Goal: Task Accomplishment & Management: Complete application form

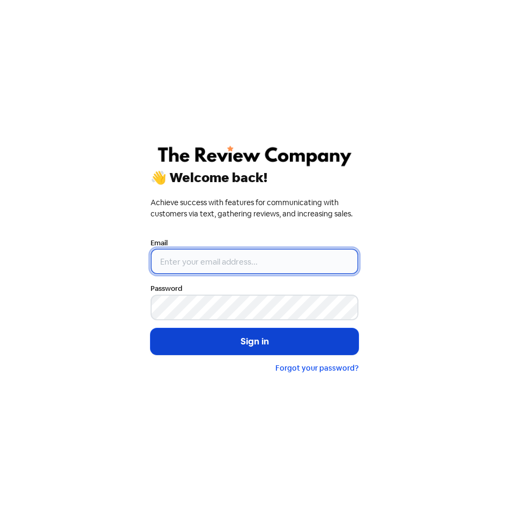
type input "[EMAIL_ADDRESS][DOMAIN_NAME]"
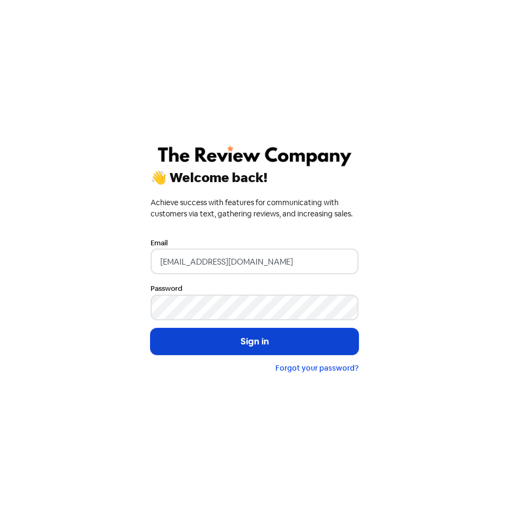
click at [318, 347] on button "Sign in" at bounding box center [255, 341] width 208 height 27
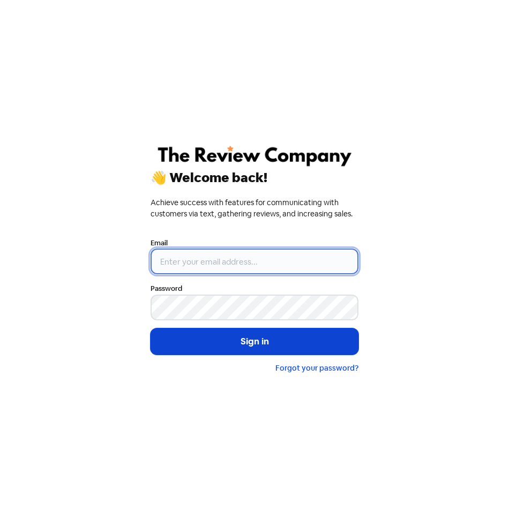
type input "[EMAIL_ADDRESS][DOMAIN_NAME]"
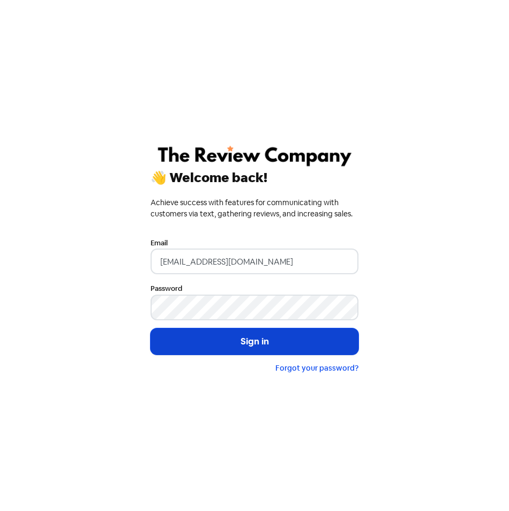
click at [227, 346] on button "Sign in" at bounding box center [255, 341] width 208 height 27
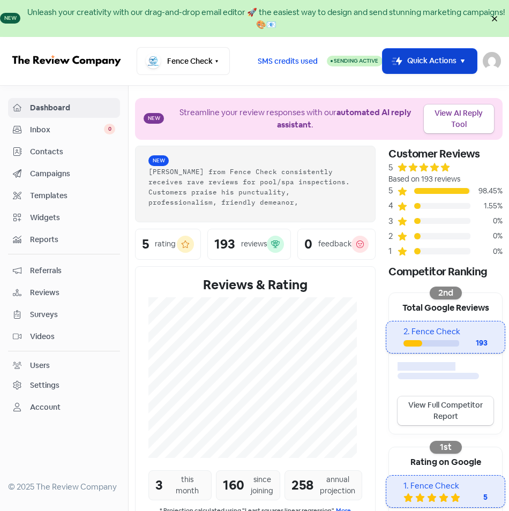
click at [460, 66] on icon "button" at bounding box center [463, 61] width 12 height 12
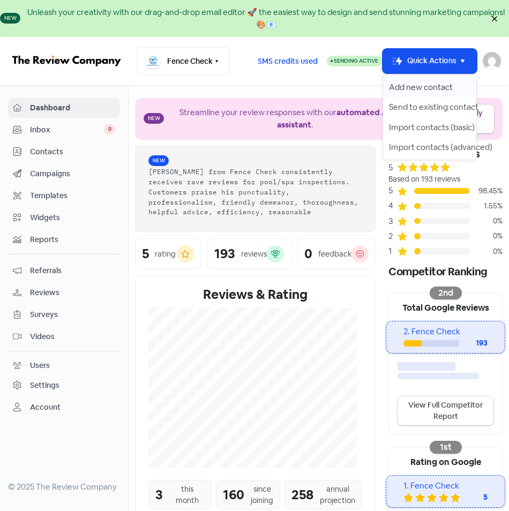
click at [409, 89] on button "Add new contact" at bounding box center [430, 87] width 94 height 20
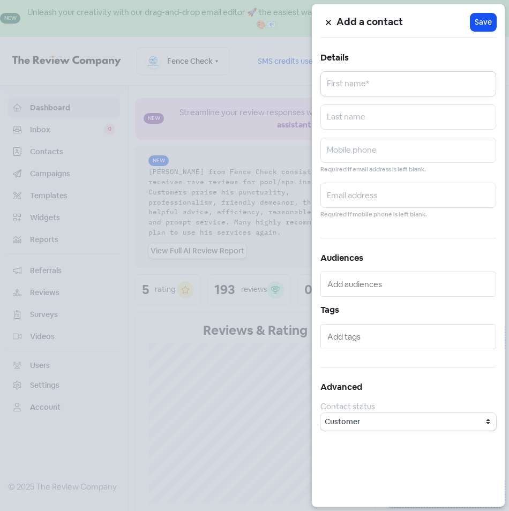
click at [362, 84] on input "text" at bounding box center [408, 83] width 176 height 25
type input "[PERSON_NAME]"
click at [355, 145] on input "text" at bounding box center [408, 150] width 176 height 25
type input "0423384541"
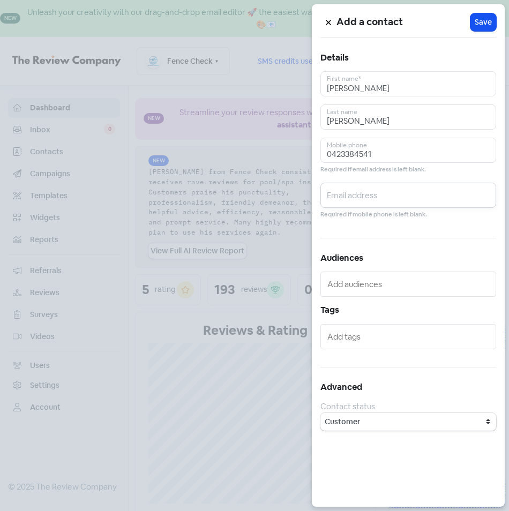
click at [336, 194] on input "text" at bounding box center [408, 195] width 176 height 25
type input "[EMAIL_ADDRESS][DOMAIN_NAME]"
click at [478, 25] on span "Save" at bounding box center [483, 22] width 17 height 11
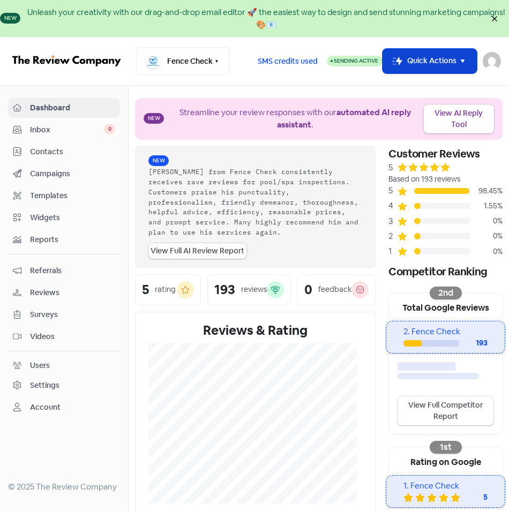
click at [467, 65] on icon "button" at bounding box center [463, 61] width 12 height 12
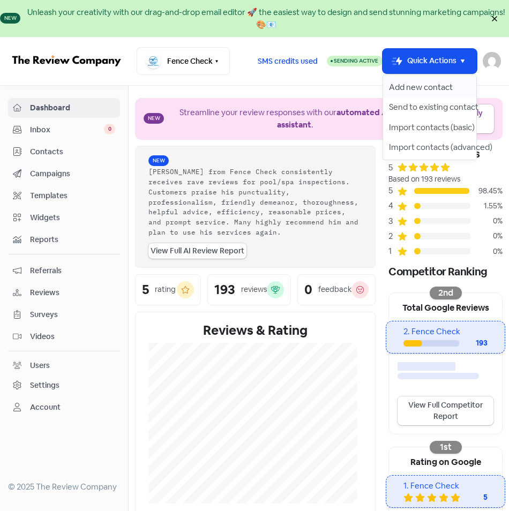
click at [418, 85] on button "Add new contact" at bounding box center [430, 87] width 94 height 20
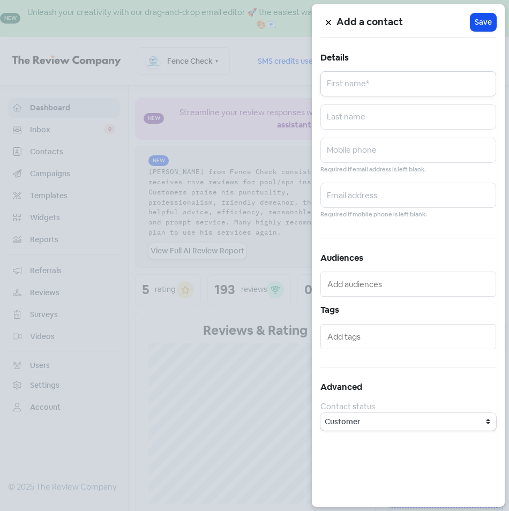
click at [379, 87] on input "text" at bounding box center [408, 83] width 176 height 25
type input "[PERSON_NAME]"
type input "0448361060"
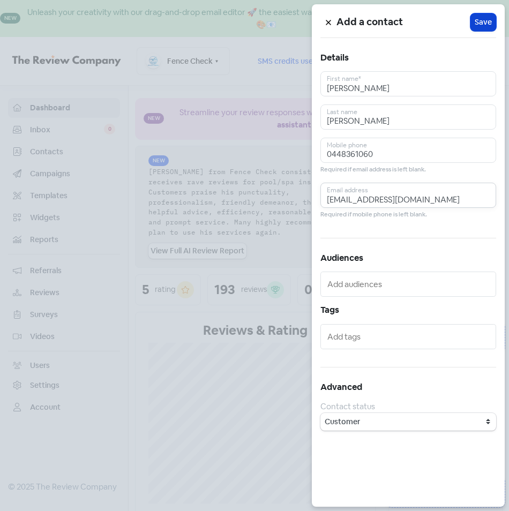
type input "[EMAIL_ADDRESS][DOMAIN_NAME]"
click at [488, 27] on span "Save" at bounding box center [483, 22] width 17 height 11
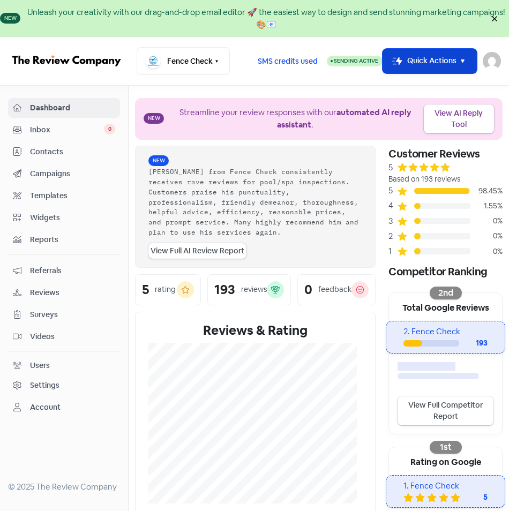
click at [460, 59] on icon "button" at bounding box center [463, 61] width 12 height 12
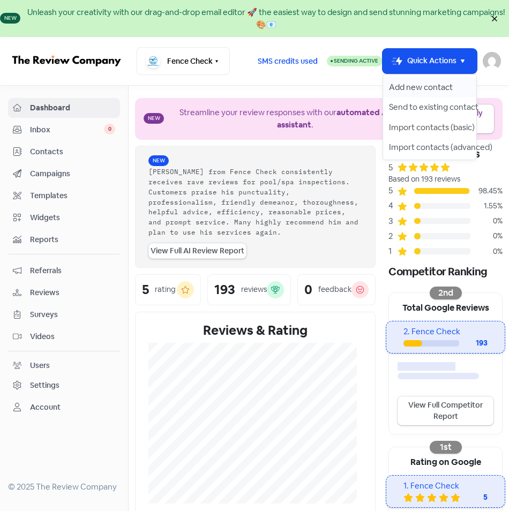
click at [410, 85] on button "Add new contact" at bounding box center [430, 87] width 94 height 20
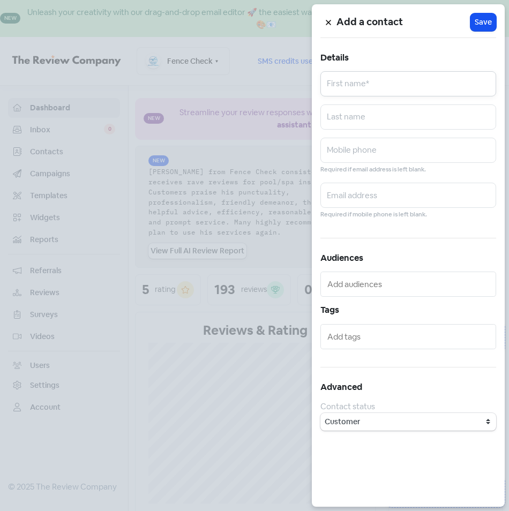
click at [354, 80] on input "text" at bounding box center [408, 83] width 176 height 25
click at [345, 91] on input "text" at bounding box center [408, 83] width 176 height 25
type input "[PERSON_NAME]"
type input "0488949495"
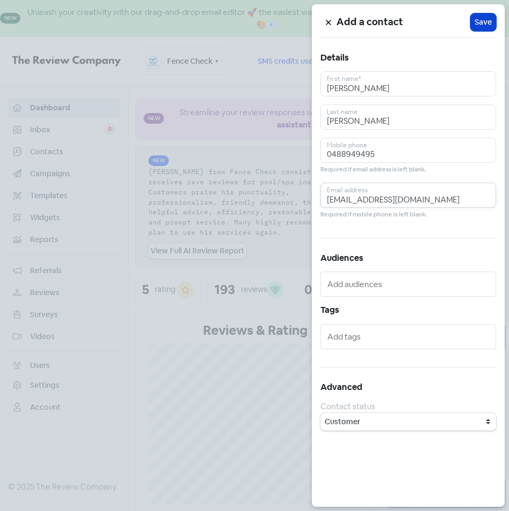
type input "[EMAIL_ADDRESS][DOMAIN_NAME]"
click at [485, 21] on span "Save" at bounding box center [483, 22] width 17 height 11
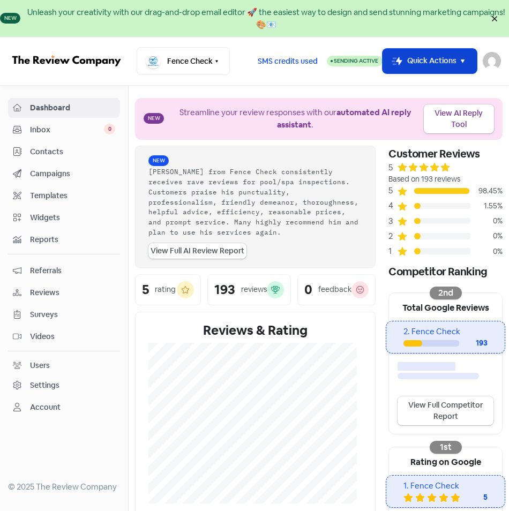
click at [465, 67] on icon "button" at bounding box center [463, 61] width 12 height 12
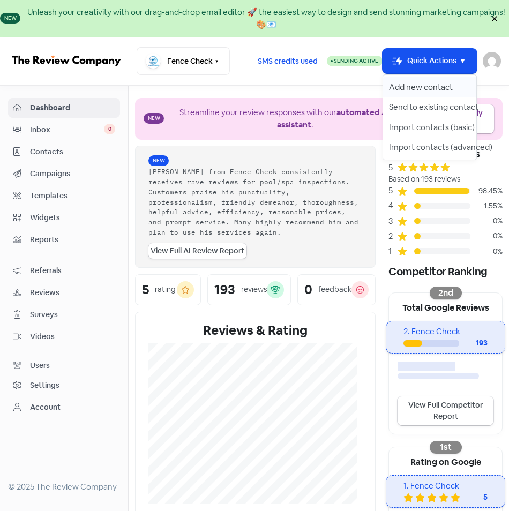
click at [422, 82] on button "Add new contact" at bounding box center [430, 87] width 94 height 20
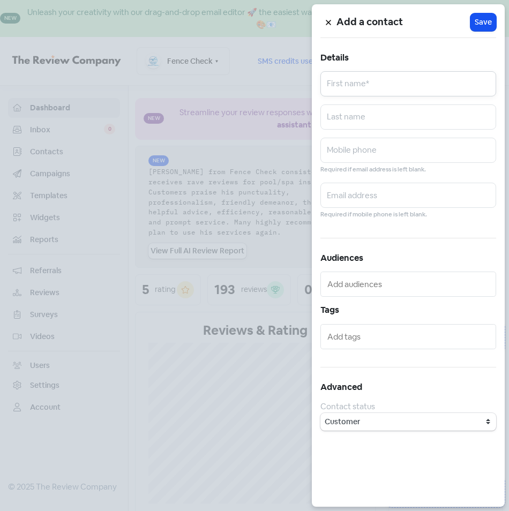
click at [398, 84] on input "text" at bounding box center [408, 83] width 176 height 25
type input "[PERSON_NAME]"
type input "0438119432"
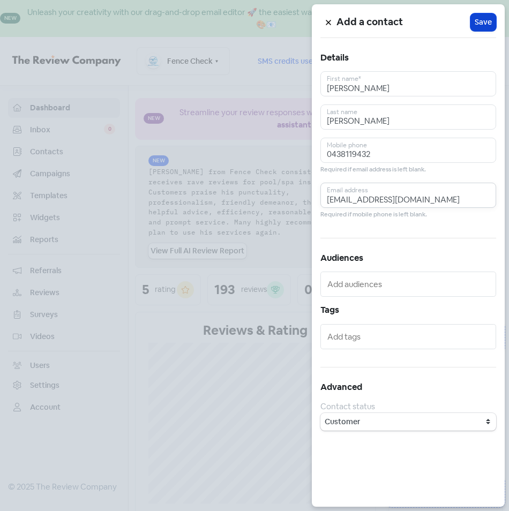
type input "[EMAIL_ADDRESS][DOMAIN_NAME]"
click at [489, 22] on span "Save" at bounding box center [483, 22] width 17 height 11
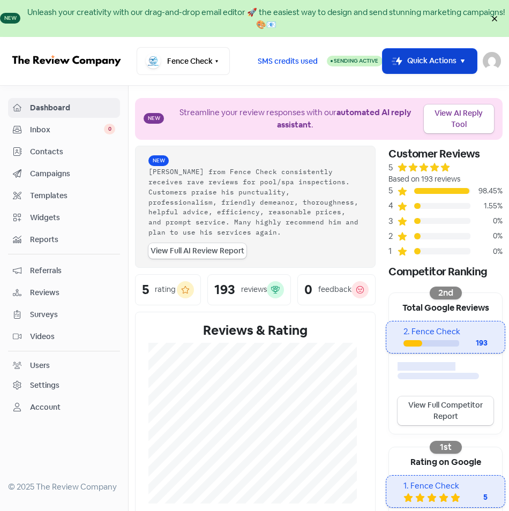
click at [465, 63] on icon "button" at bounding box center [463, 61] width 12 height 12
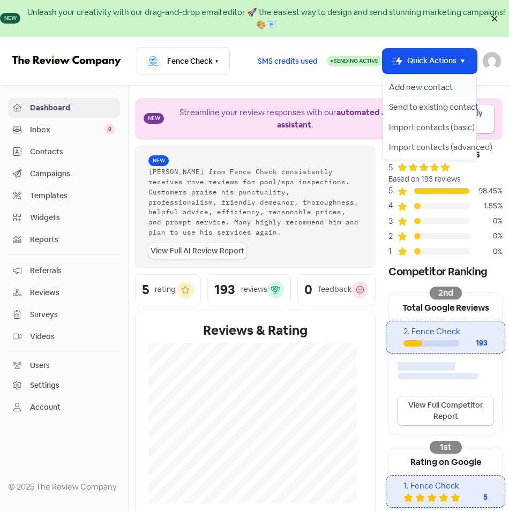
click at [437, 85] on button "Add new contact" at bounding box center [430, 87] width 94 height 20
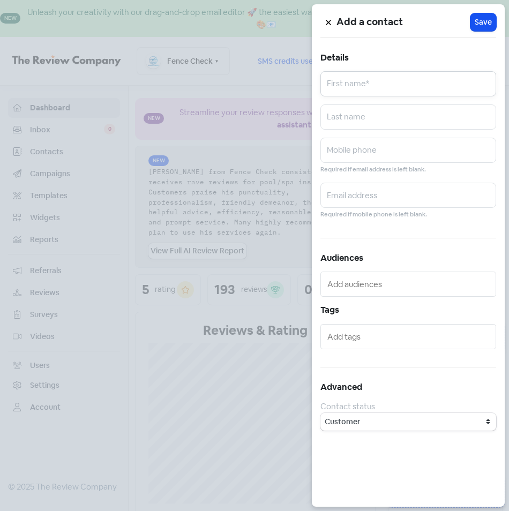
click at [346, 93] on input "text" at bounding box center [408, 83] width 176 height 25
type input "Stoyan"
type input "Dingovski"
type input "0424124310"
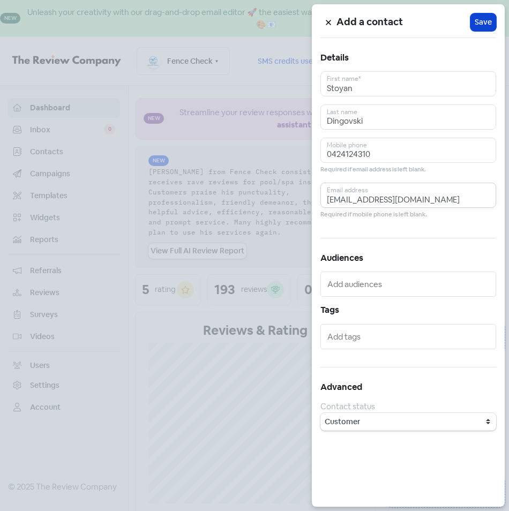
type input "[EMAIL_ADDRESS][DOMAIN_NAME]"
click at [483, 20] on span "Save" at bounding box center [483, 22] width 17 height 11
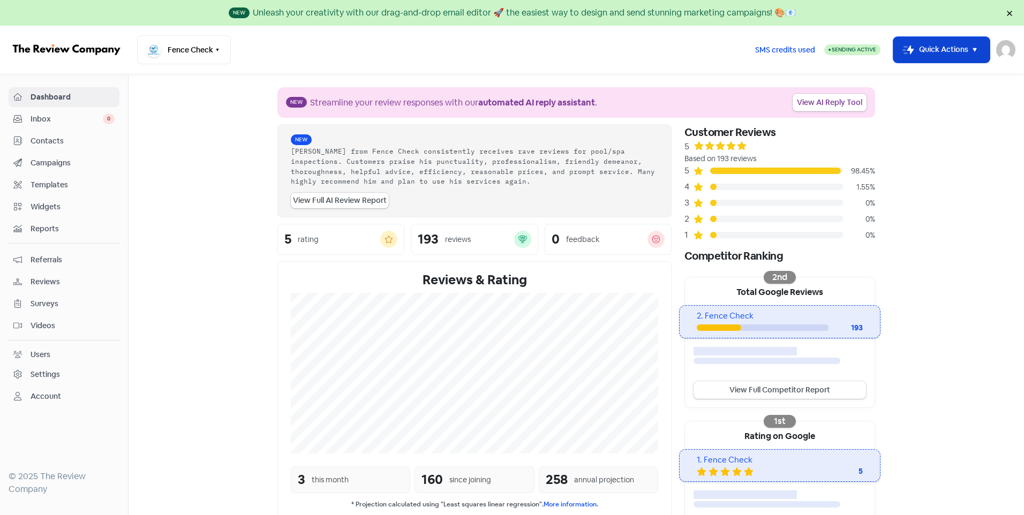
click at [508, 57] on button "Icon For Thunder-move Quick Actions" at bounding box center [942, 50] width 96 height 26
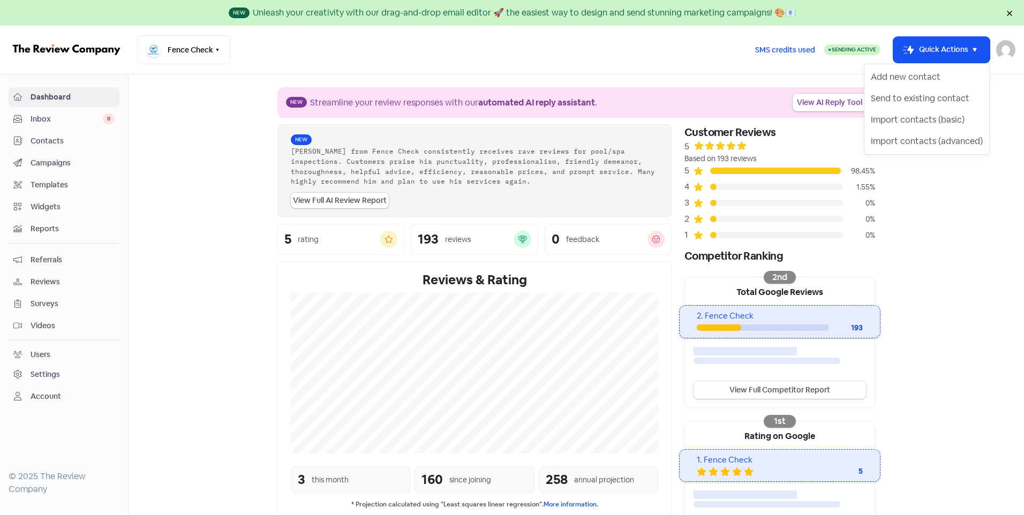
click at [508, 289] on section "New Streamline your review responses with our automated AI reply assistant . Vi…" at bounding box center [577, 379] width 896 height 610
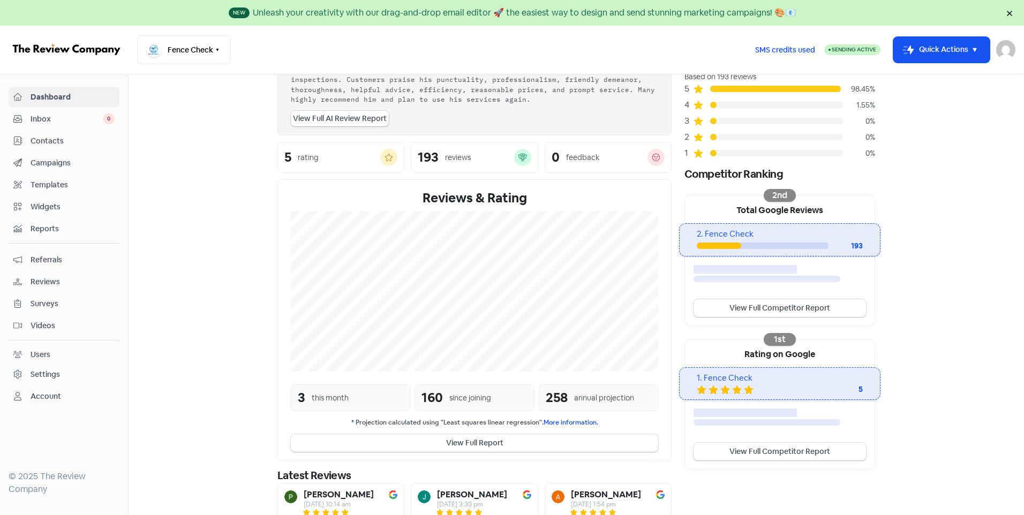
scroll to position [169, 0]
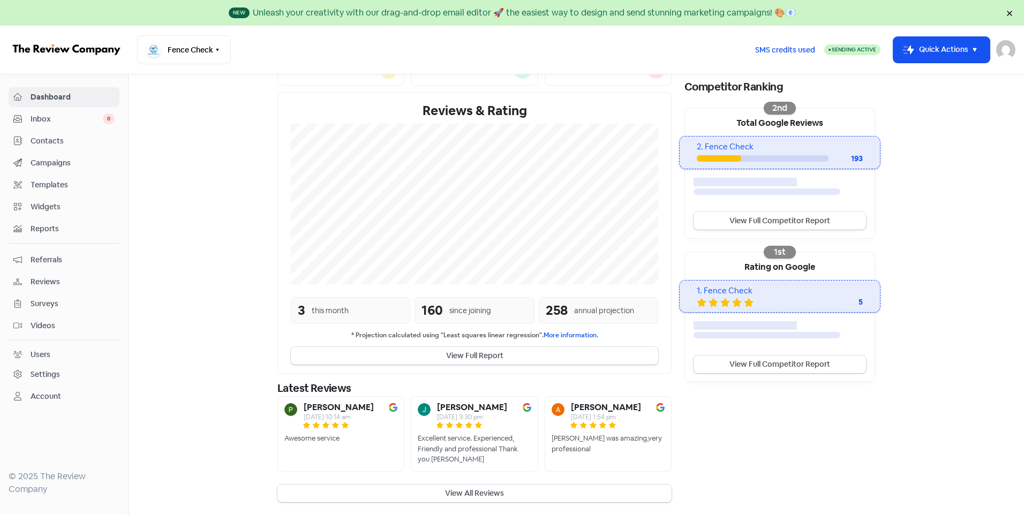
click at [51, 141] on span "Contacts" at bounding box center [73, 141] width 84 height 11
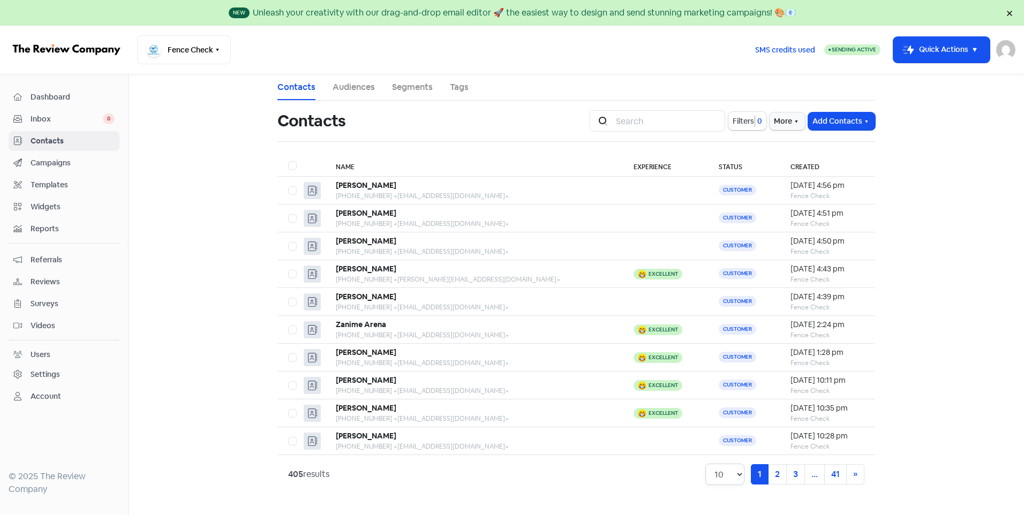
click at [508, 475] on select "10 20 30 50 100" at bounding box center [725, 474] width 39 height 21
select select "100"
click at [508, 464] on select "10 20 30 50 100" at bounding box center [725, 474] width 39 height 21
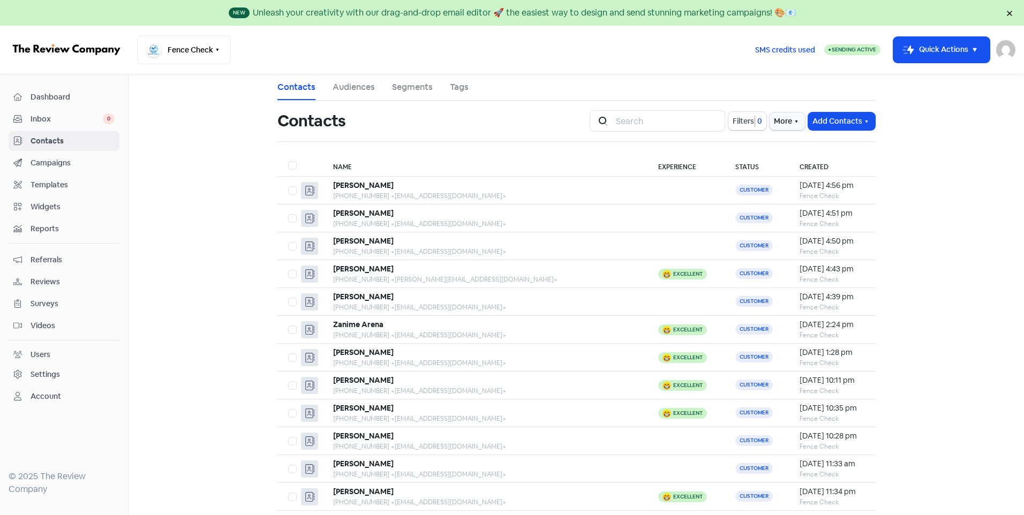
click at [65, 48] on img at bounding box center [67, 50] width 116 height 22
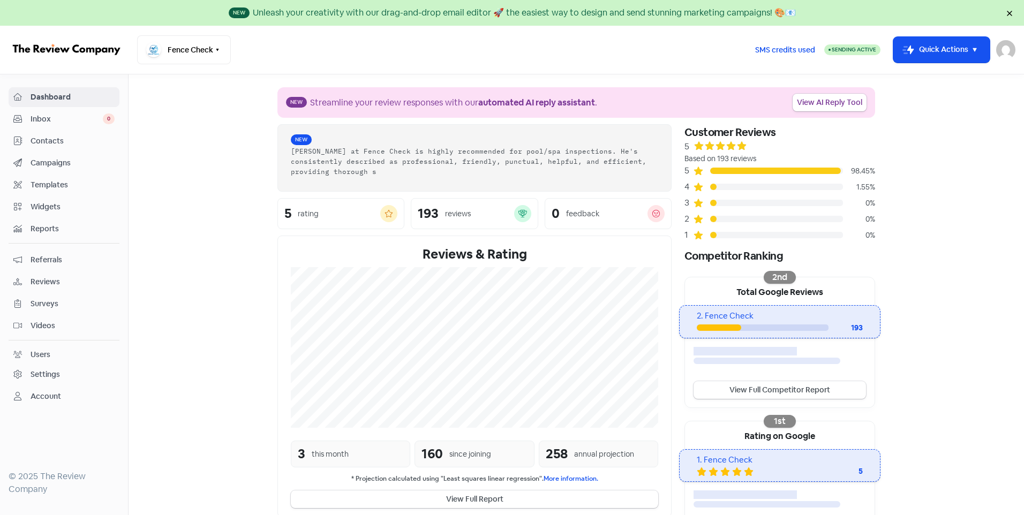
click at [863, 184] on div "1.55%" at bounding box center [859, 187] width 32 height 11
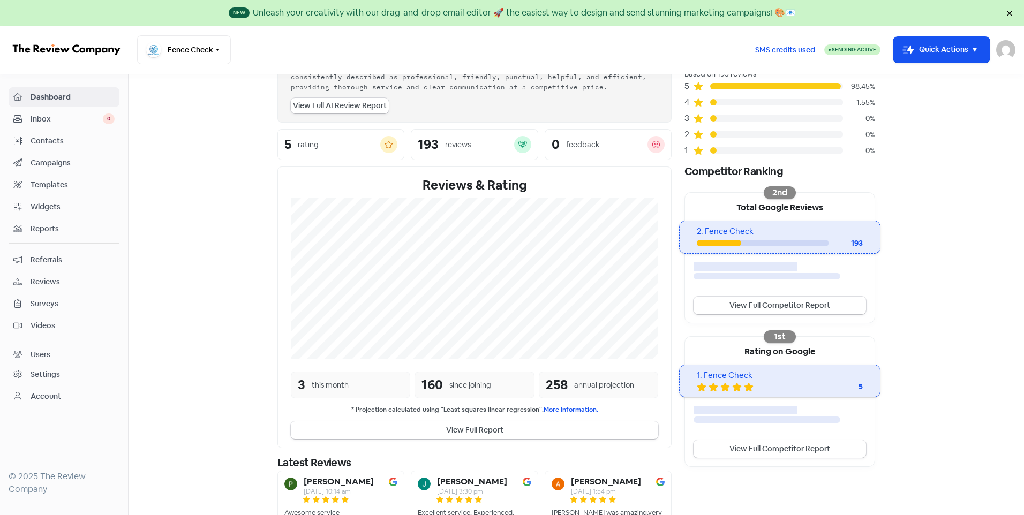
scroll to position [159, 0]
